Goal: Task Accomplishment & Management: Complete application form

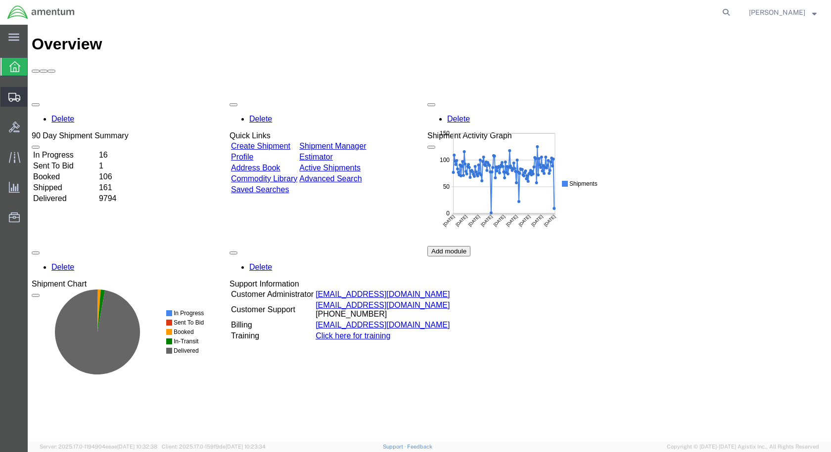
click at [0, 0] on span "Create Shipment" at bounding box center [0, 0] width 0 height 0
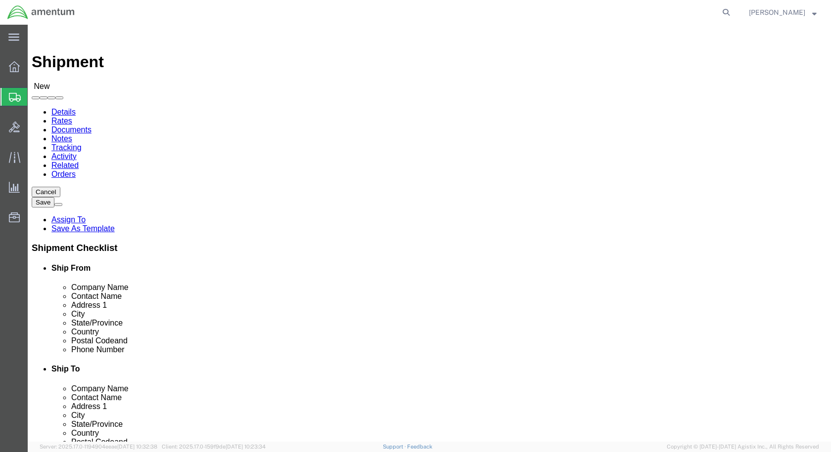
select select
select select "49927"
select select "NY"
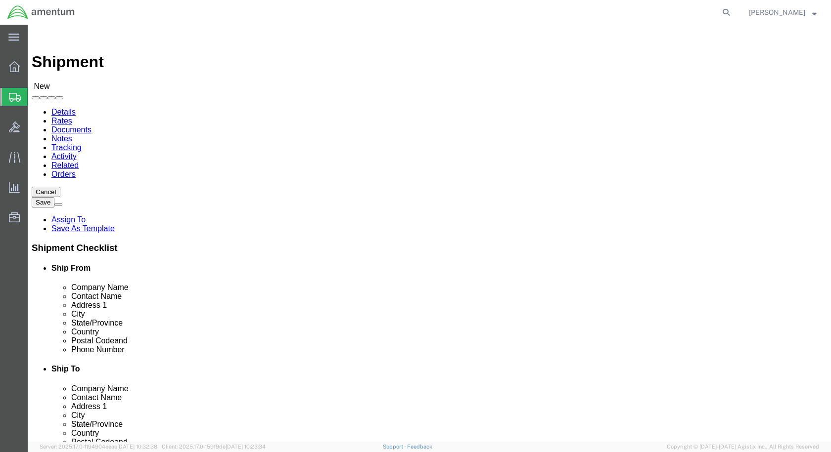
scroll to position [1928, 0]
select select "49948"
select select "AZ"
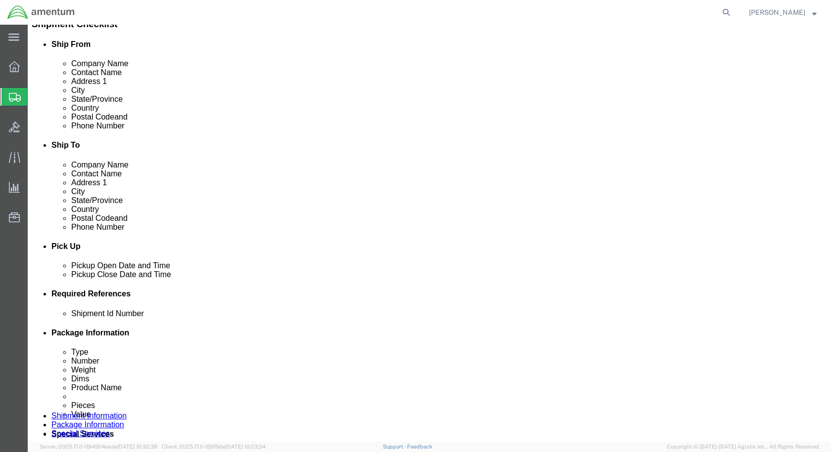
scroll to position [247, 0]
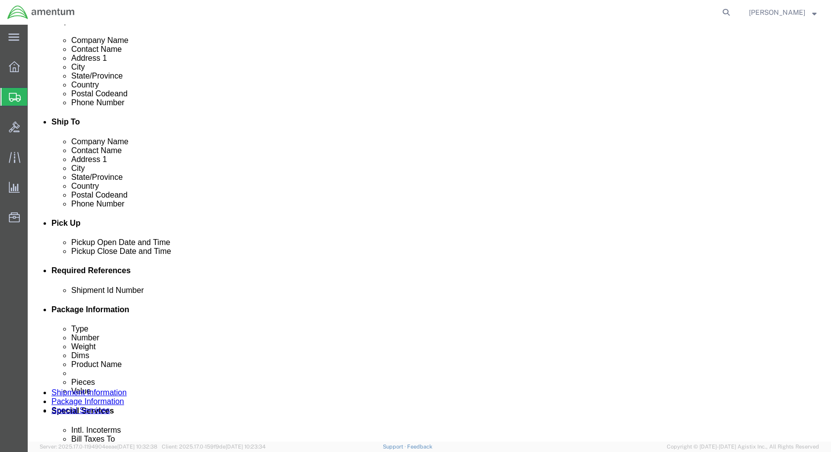
click input "text"
click input "Usage 32576"
type input "Usage 325776"
click button "Add reference"
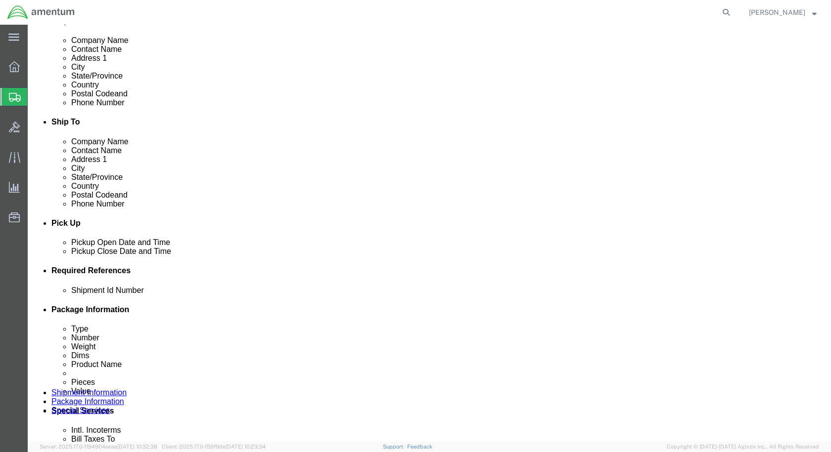
click button "Add reference"
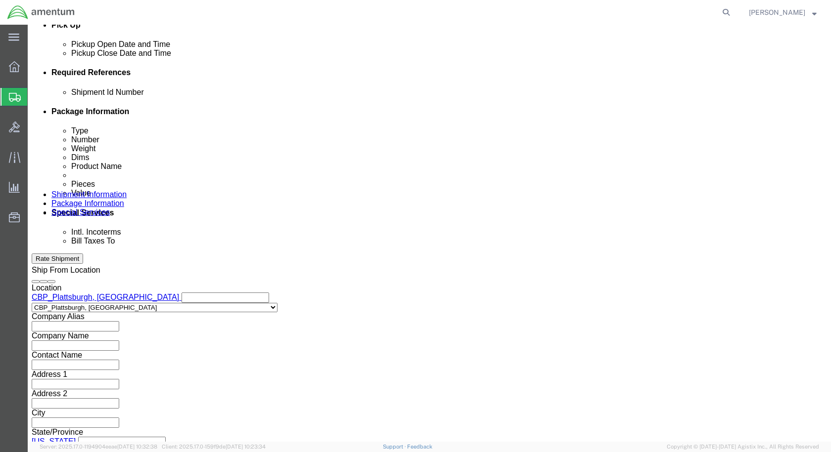
scroll to position [450, 0]
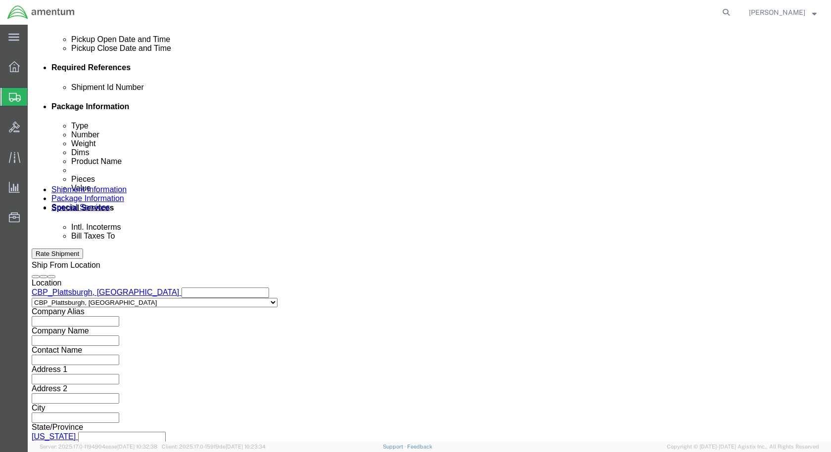
click select "Select Account Type Activity ID Airline Appointment Number ASN Batch Request # …"
select select "CUSTREF"
click select "Select Account Type Activity ID Airline Appointment Number ASN Batch Request # …"
click input "text"
type input "Grommet"
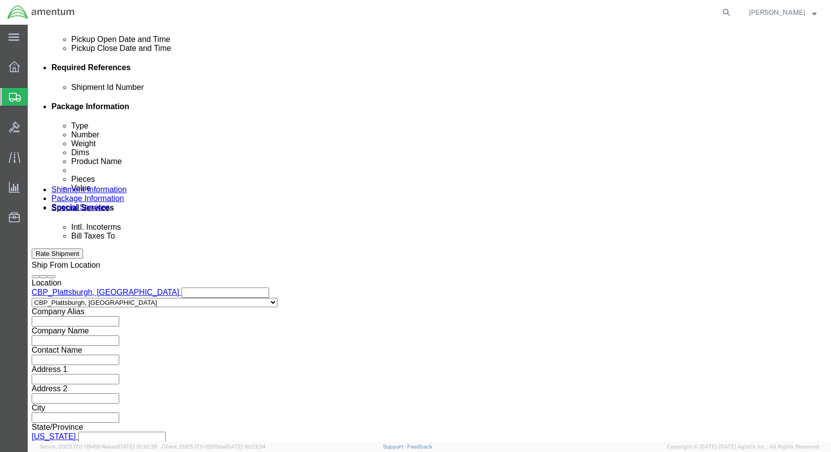
drag, startPoint x: 420, startPoint y: 160, endPoint x: 424, endPoint y: 165, distance: 6.0
click select "Select Account Type Activity ID Airline Appointment Number ASN Batch Request # …"
select select "DEPT"
click select "Select Account Type Activity ID Airline Appointment Number ASN Batch Request # …"
click input "text"
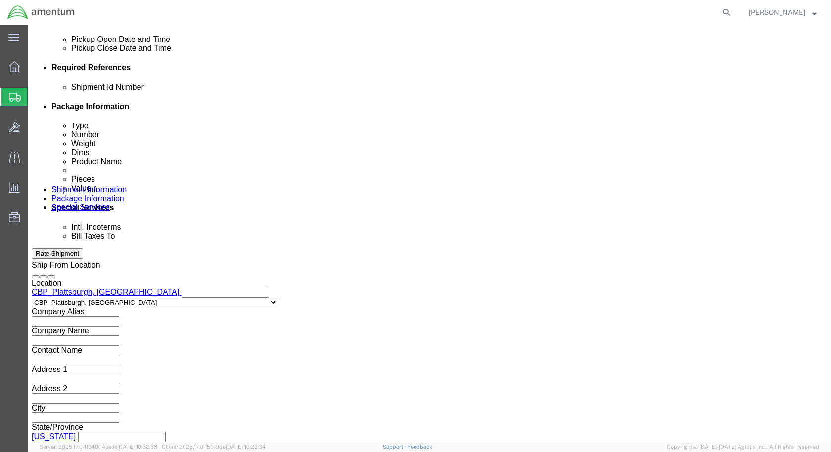
type input "CBP"
click select "Select Account Type Activity ID Airline Appointment Number ASN Batch Request # …"
select select "PROJNUM"
click select "Select Account Type Activity ID Airline Appointment Number ASN Batch Request # …"
click input "text"
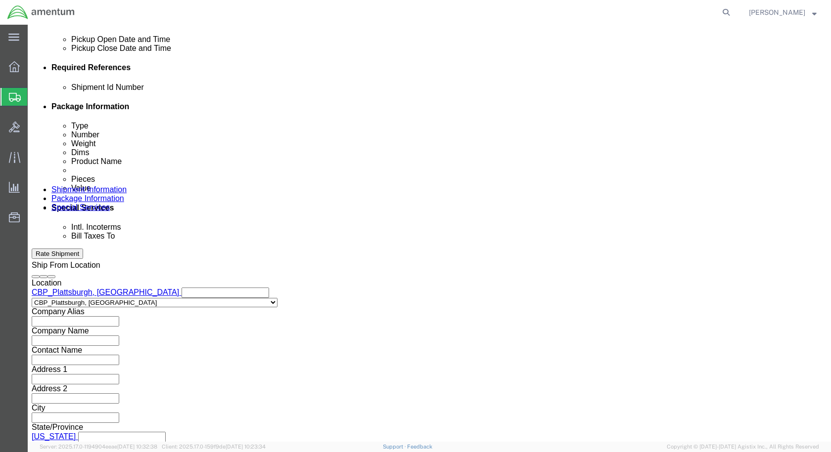
scroll to position [0, 35]
type input "6118.03.03.2219.000.EPL.0000"
click button "Continue"
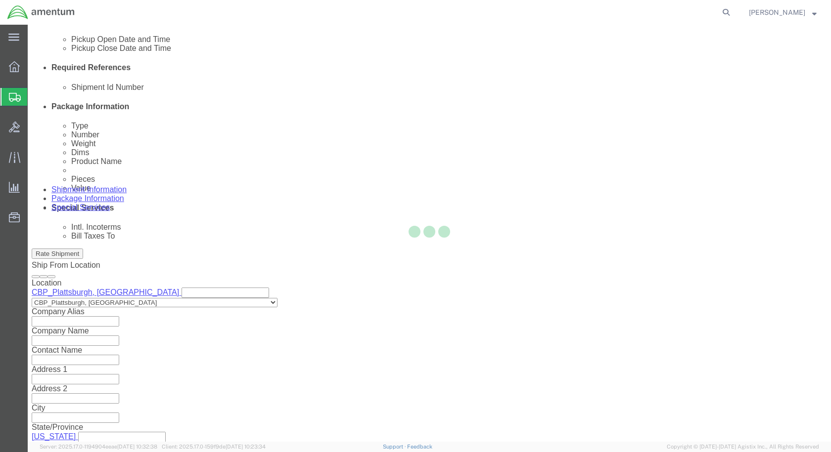
scroll to position [0, 0]
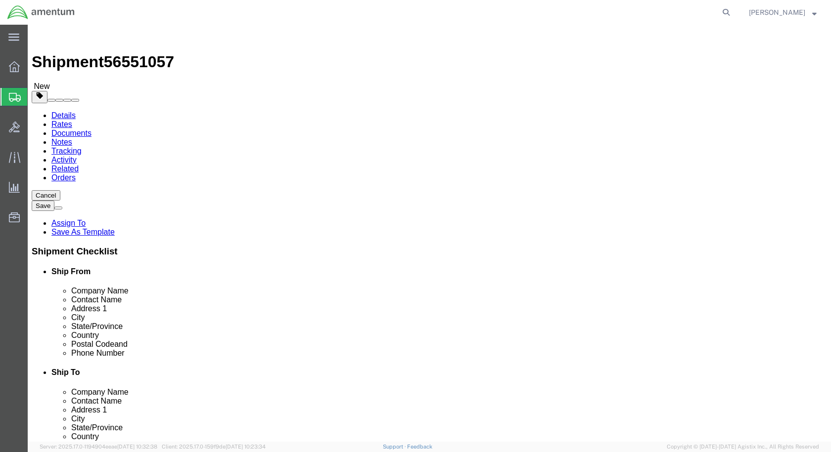
drag, startPoint x: 184, startPoint y: 177, endPoint x: 187, endPoint y: 186, distance: 9.9
click select "Select BCK Boxes Bale(s) Basket(s) Bolt(s) Bottle(s) Buckets Bulk Bundle(s) Can…"
select select "PAK"
click select "Select BCK Boxes Bale(s) Basket(s) Bolt(s) Bottle(s) Buckets Bulk Bundle(s) Can…"
type input "10.25"
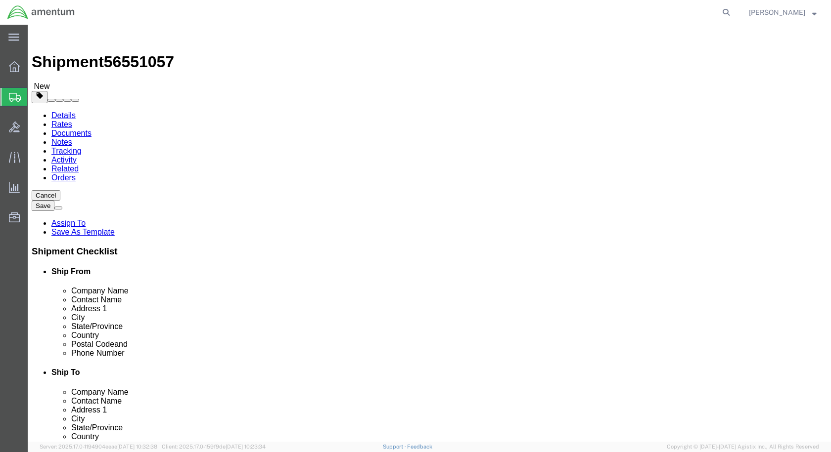
type input "12.75"
type input "1.00"
drag, startPoint x: 139, startPoint y: 234, endPoint x: 75, endPoint y: 232, distance: 64.3
click div "Weight 0.00 Select kgs lbs Ship. t°"
type input "1"
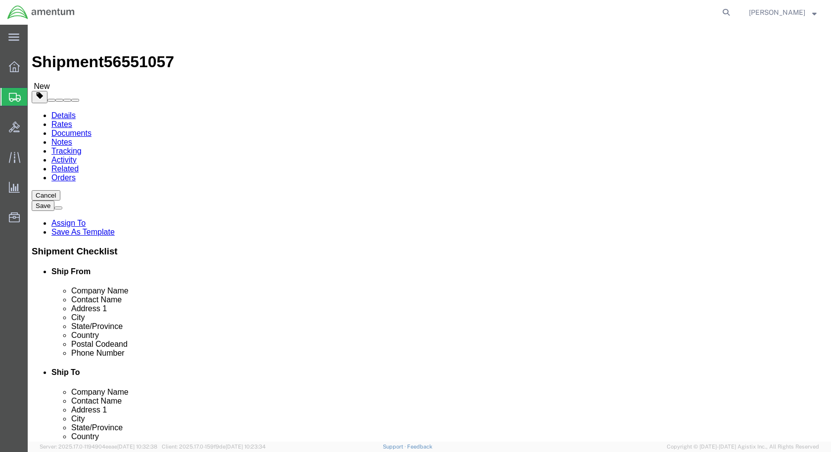
click link "Add Content"
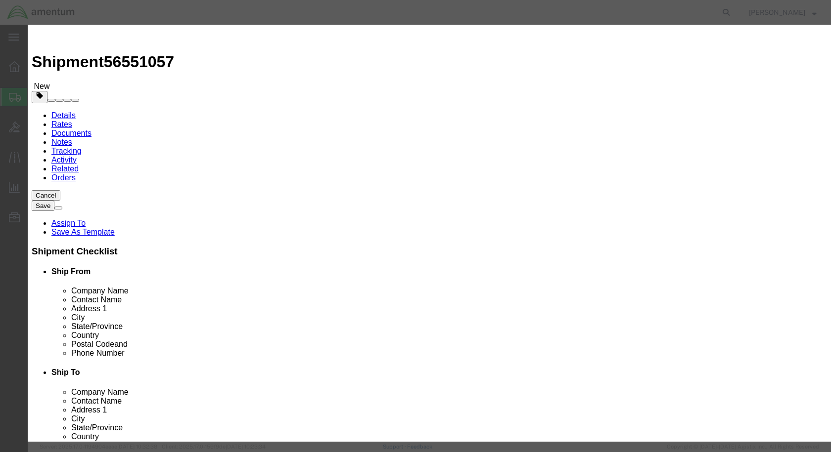
click input "text"
paste input "MS35489-13"
type input "MS35489-13"
drag, startPoint x: 245, startPoint y: 95, endPoint x: 228, endPoint y: 91, distance: 17.3
click div "0"
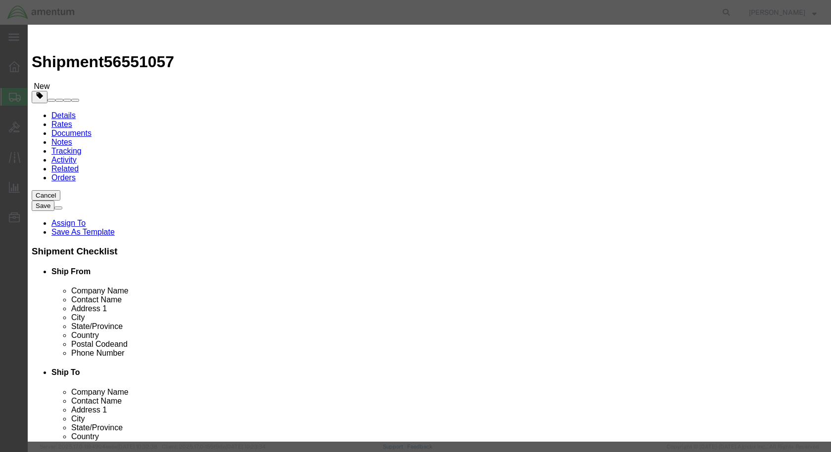
type input "3"
click input "text"
type input "GROMMET"
click input "text"
type input "100"
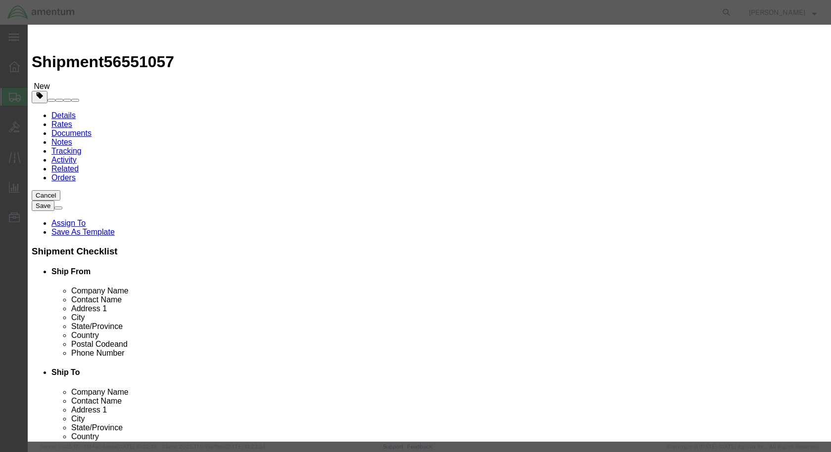
click button "Save & Close"
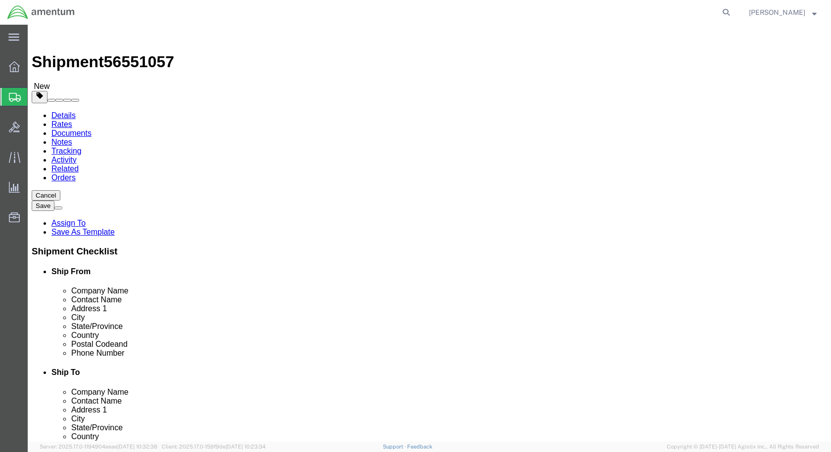
click button "Rate Shipment"
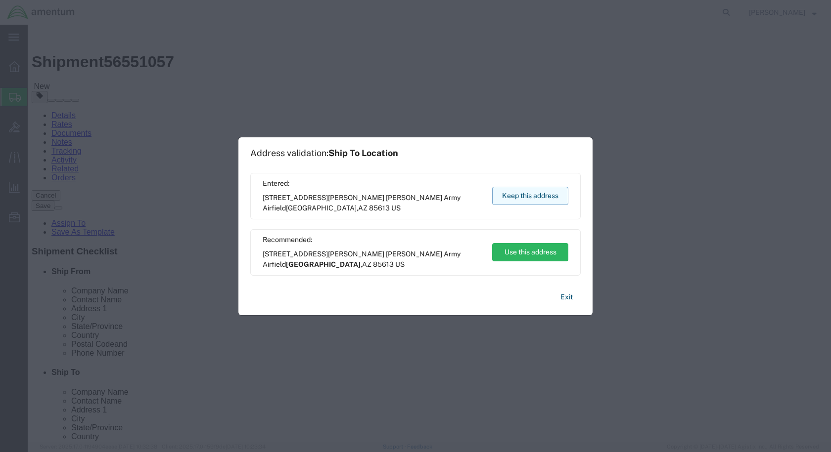
click at [539, 199] on button "Keep this address" at bounding box center [530, 196] width 76 height 18
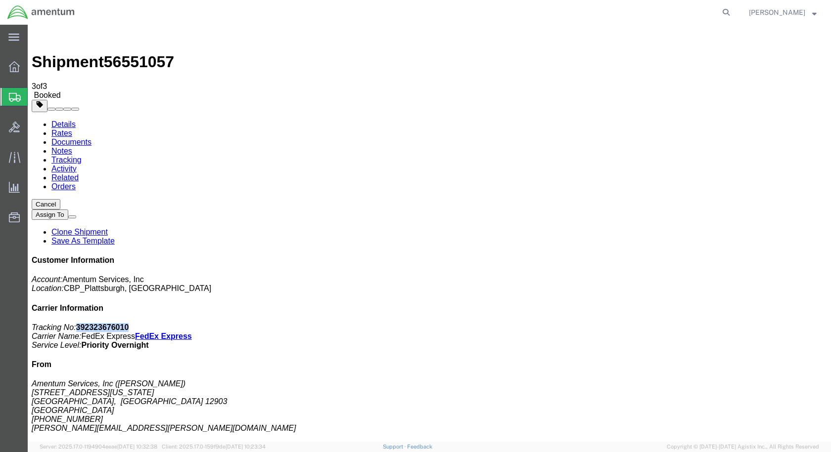
drag, startPoint x: 737, startPoint y: 149, endPoint x: 692, endPoint y: 147, distance: 45.1
click at [692, 323] on p "Tracking No: 392323676010 Carrier Name: FedEx Express FedEx Express Service Lev…" at bounding box center [429, 336] width 795 height 27
copy b "392323676010"
drag, startPoint x: 351, startPoint y: 175, endPoint x: 427, endPoint y: 268, distance: 120.2
